Goal: Task Accomplishment & Management: Use online tool/utility

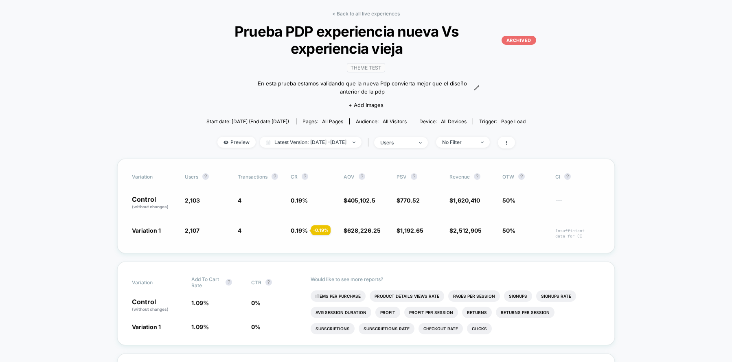
scroll to position [33, 0]
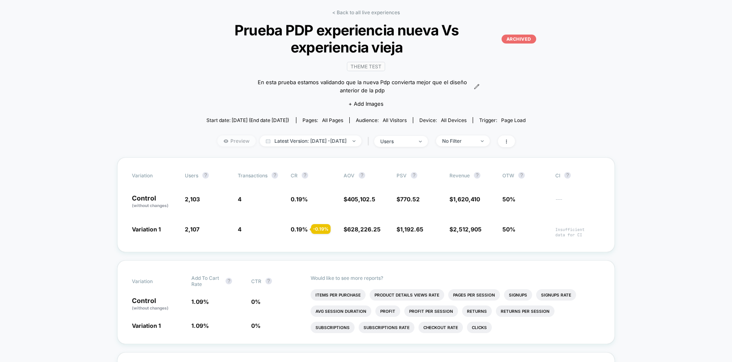
click at [217, 139] on span "Preview" at bounding box center [236, 141] width 38 height 11
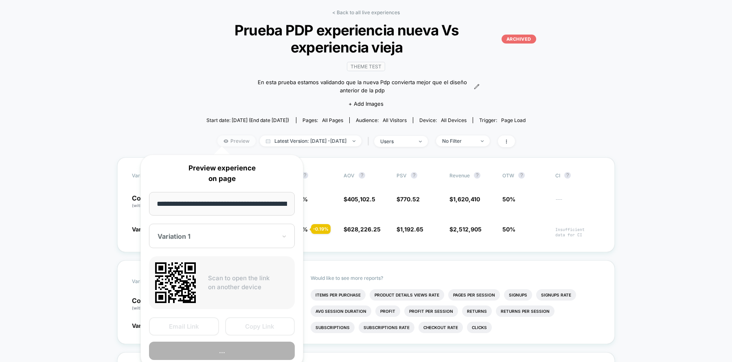
scroll to position [0, 66]
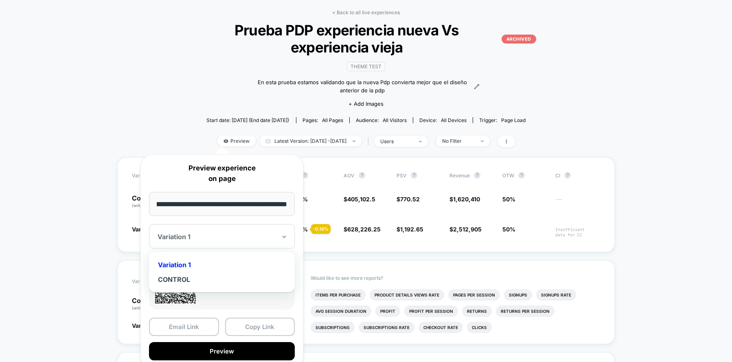
click at [228, 239] on div at bounding box center [217, 237] width 119 height 8
click at [192, 281] on div "CONTROL" at bounding box center [222, 279] width 138 height 15
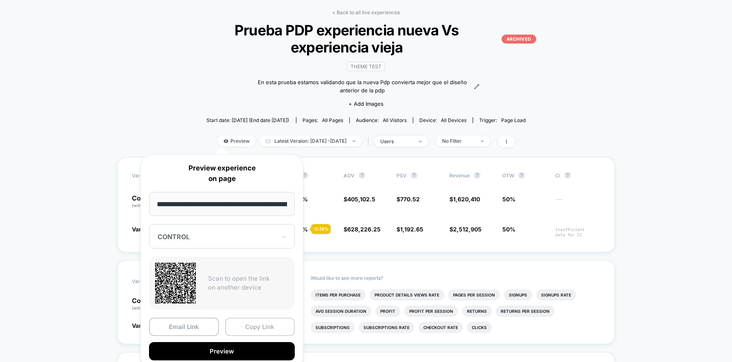
click at [253, 327] on button "Copy Link" at bounding box center [260, 327] width 70 height 18
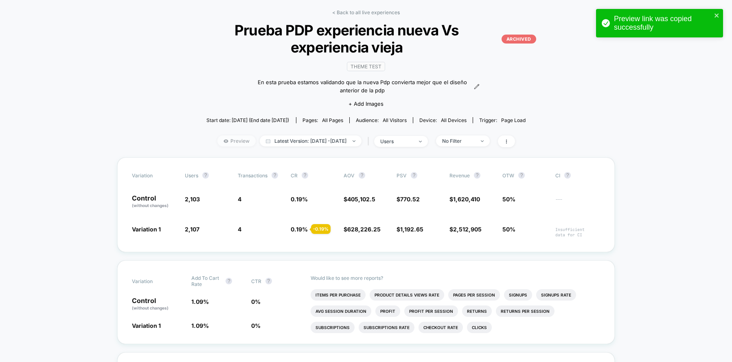
click at [235, 142] on span "Preview" at bounding box center [236, 141] width 38 height 11
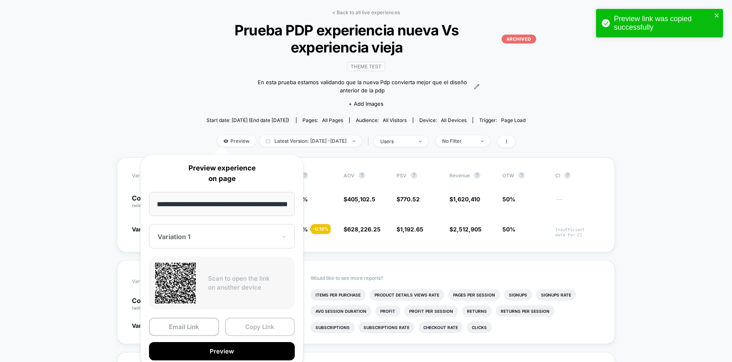
click at [269, 330] on button "Copy Link" at bounding box center [260, 327] width 70 height 18
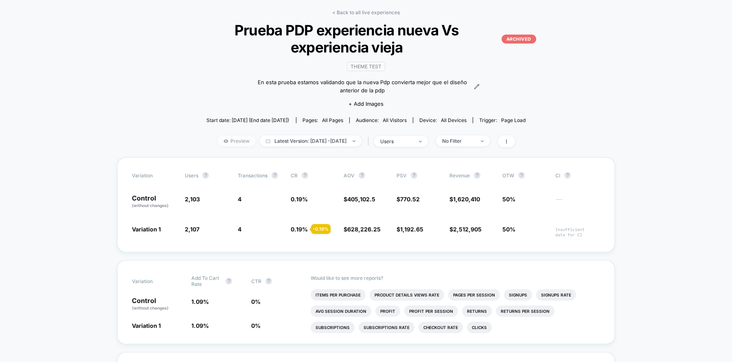
click at [225, 144] on span "Preview" at bounding box center [236, 141] width 38 height 11
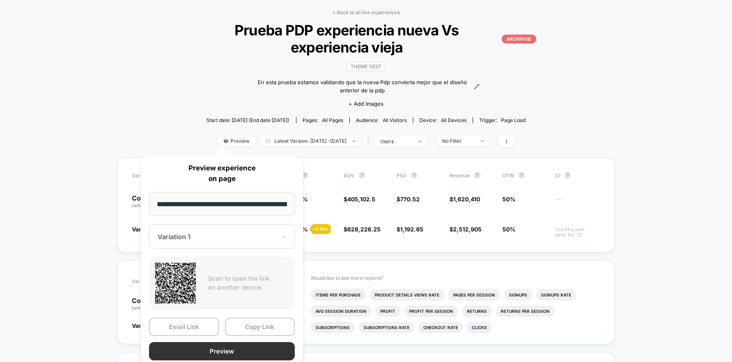
click at [216, 350] on button "Preview" at bounding box center [222, 352] width 146 height 18
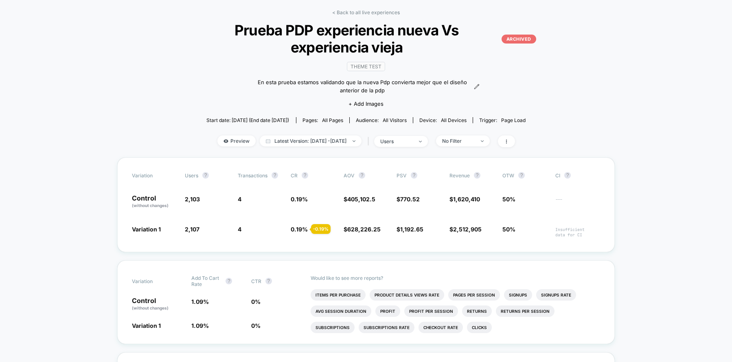
click at [224, 148] on div "< Back to all live experiences Prueba PDP experiencia nueva Vs experiencia viej…" at bounding box center [366, 83] width 378 height 148
click at [225, 142] on span "Preview" at bounding box center [236, 141] width 38 height 11
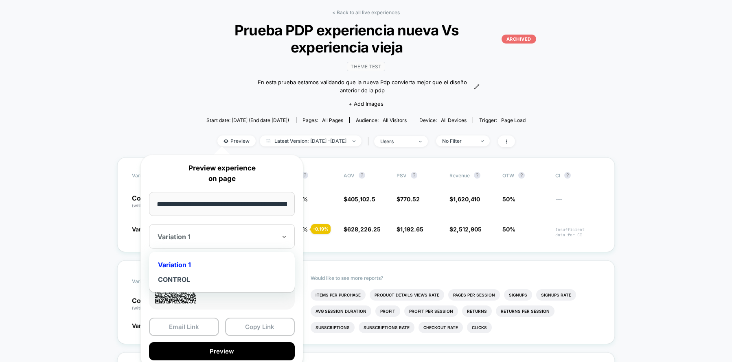
click at [198, 236] on div at bounding box center [217, 237] width 119 height 8
click at [191, 286] on div "CONTROL" at bounding box center [222, 279] width 138 height 15
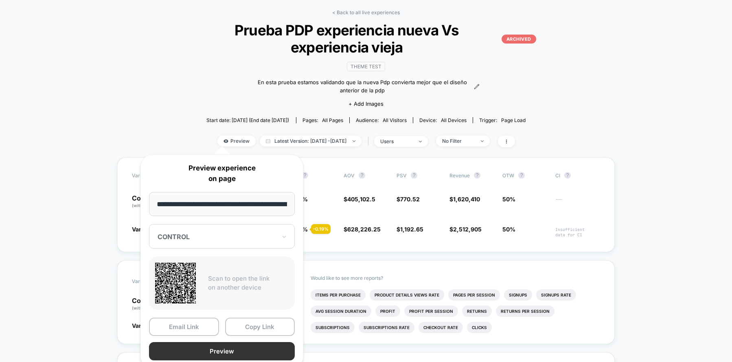
click at [246, 350] on button "Preview" at bounding box center [222, 352] width 146 height 18
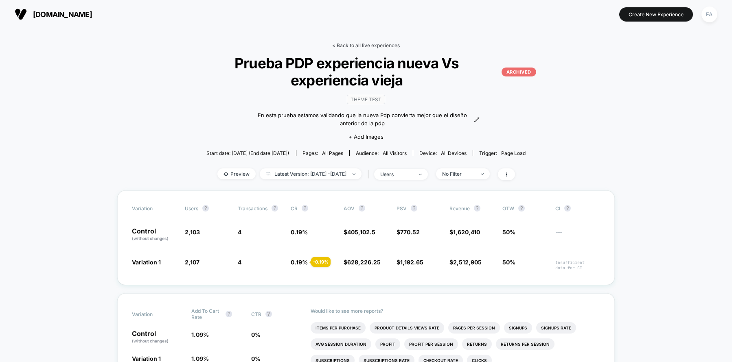
click at [355, 46] on link "< Back to all live experiences" at bounding box center [366, 45] width 68 height 6
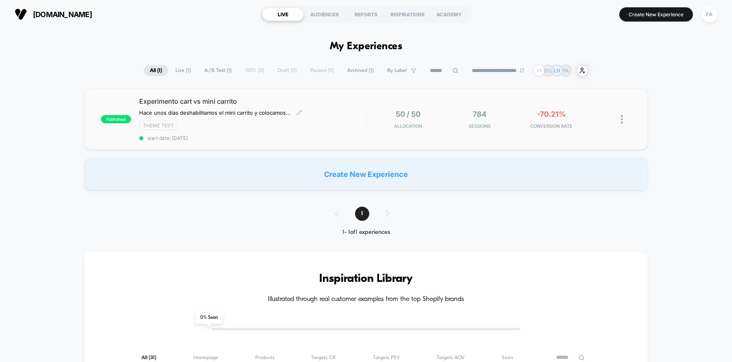
click at [239, 102] on span "Experimento cart vs mini carrito" at bounding box center [252, 101] width 226 height 8
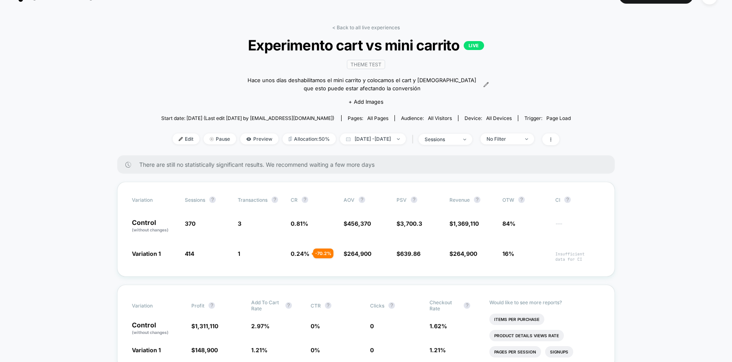
scroll to position [18, 0]
click at [145, 224] on p "Control (without changes)" at bounding box center [154, 226] width 45 height 14
click at [242, 137] on span "Preview" at bounding box center [259, 138] width 38 height 11
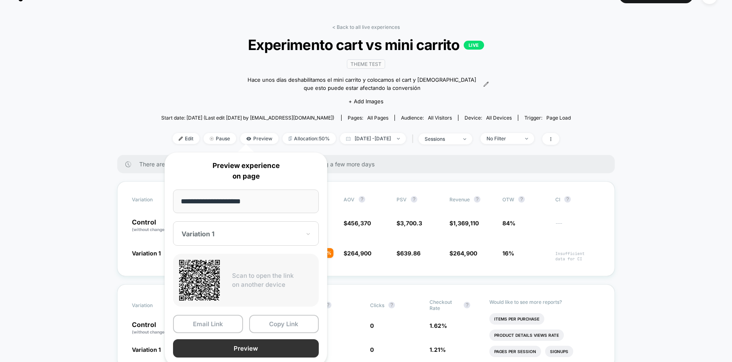
click at [261, 343] on button "Preview" at bounding box center [246, 349] width 146 height 18
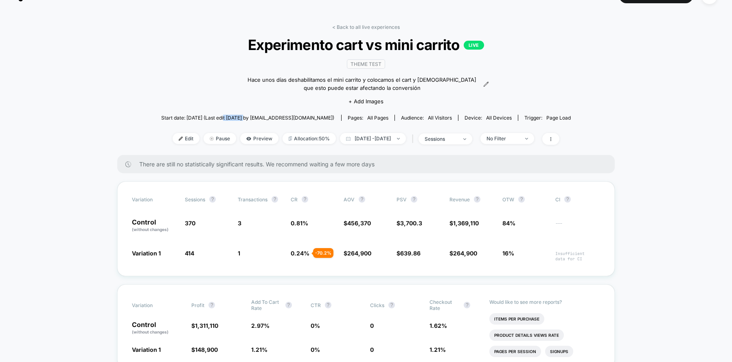
drag, startPoint x: 223, startPoint y: 119, endPoint x: 244, endPoint y: 119, distance: 20.8
click at [244, 119] on span "Start date: [DATE] (Last edit [DATE] by [EMAIL_ADDRESS][DOMAIN_NAME])" at bounding box center [247, 118] width 173 height 6
